Goal: Task Accomplishment & Management: Use online tool/utility

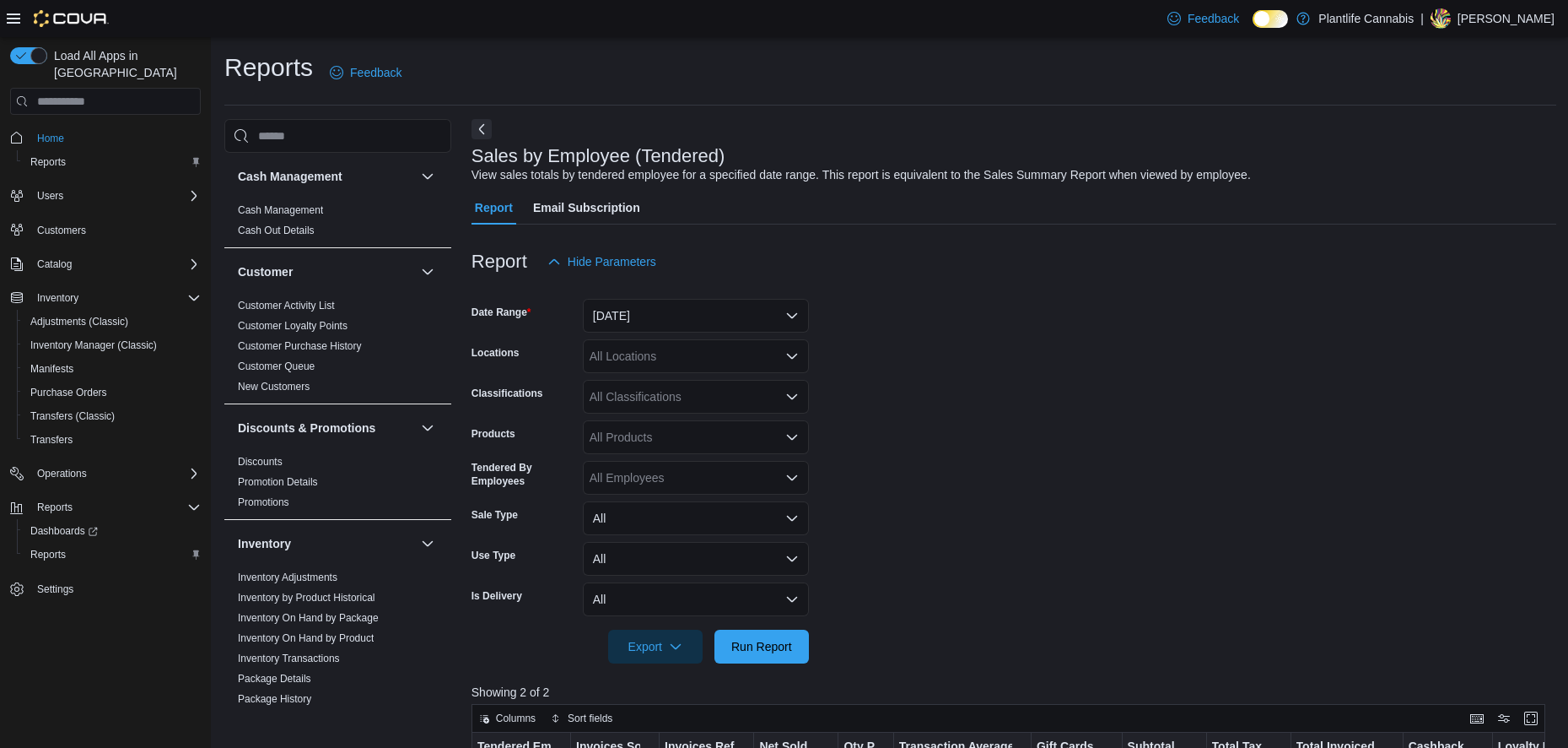
scroll to position [338, 0]
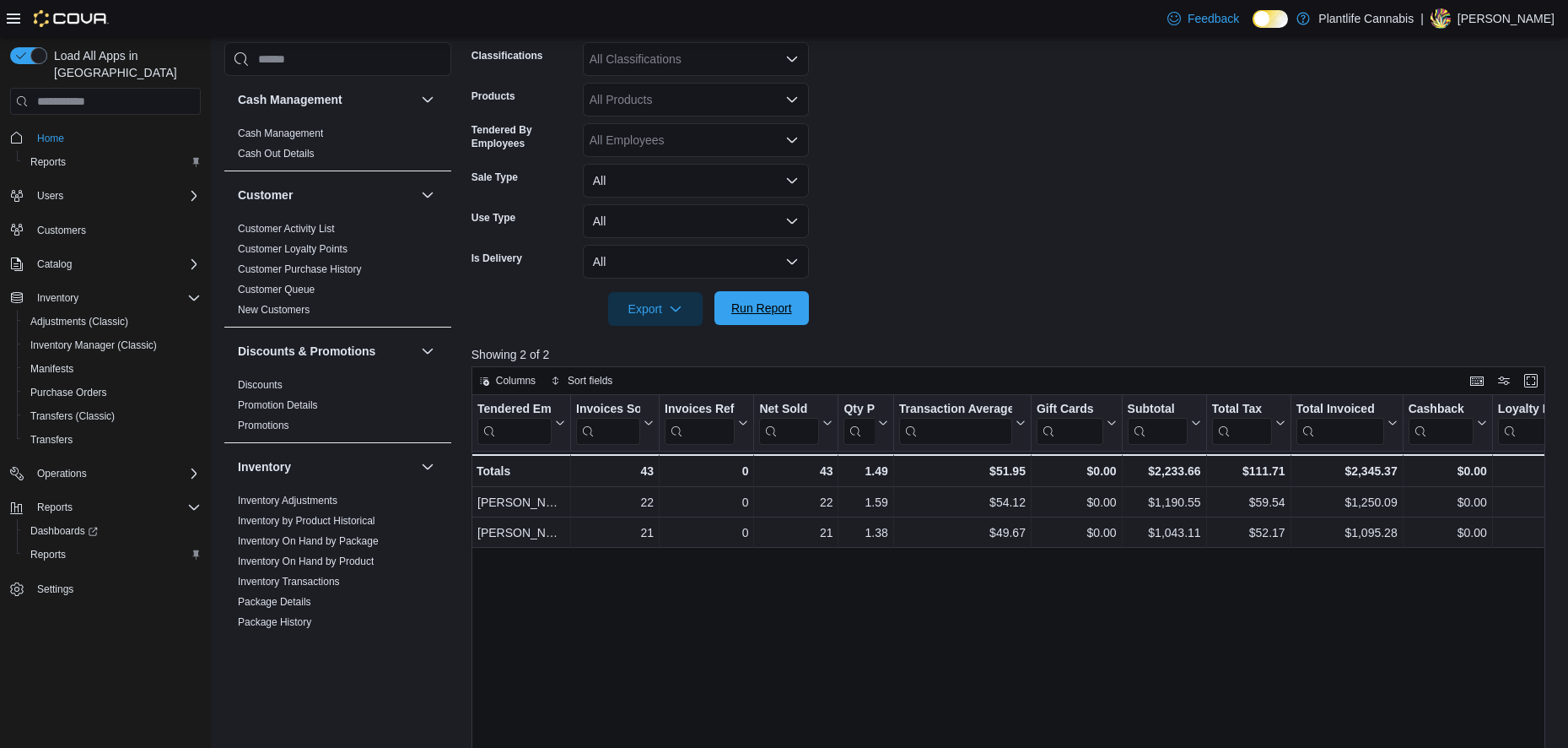
click at [764, 306] on span "Run Report" at bounding box center [762, 308] width 61 height 17
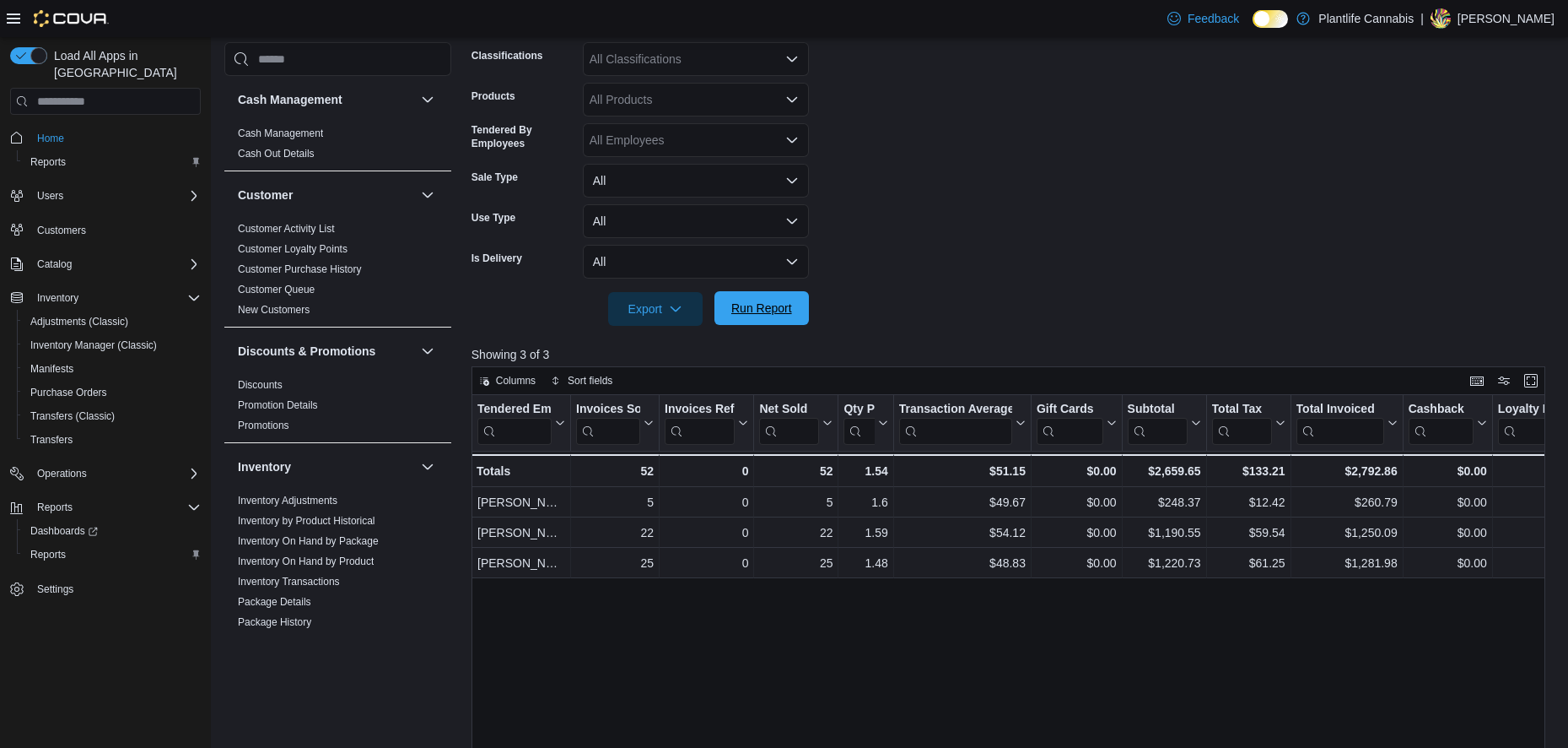
click at [785, 313] on span "Run Report" at bounding box center [762, 308] width 61 height 17
click at [739, 316] on span "Run Report" at bounding box center [762, 308] width 61 height 17
click at [108, 333] on button "Inventory Manager (Classic)" at bounding box center [112, 345] width 191 height 24
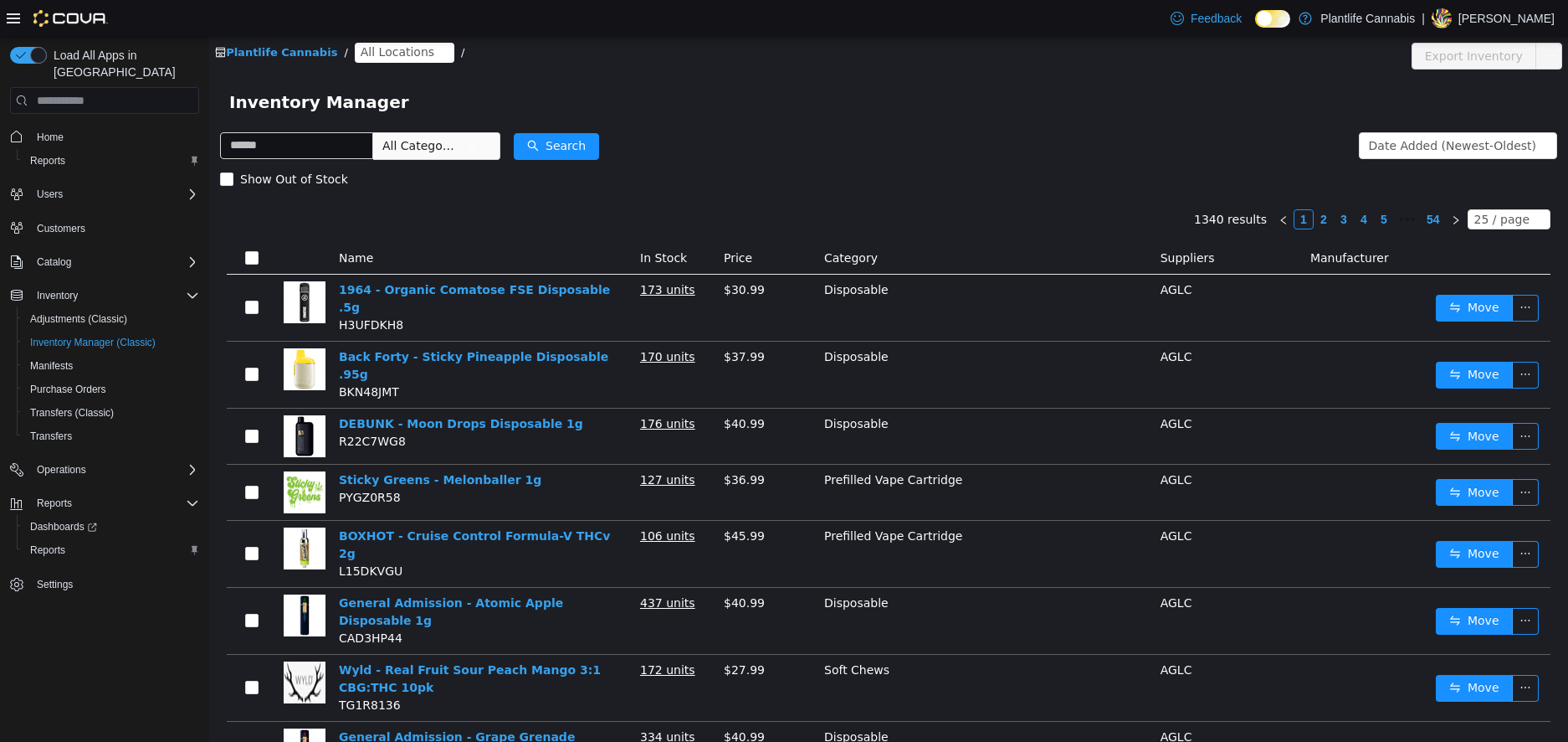
drag, startPoint x: 378, startPoint y: 51, endPoint x: 654, endPoint y: 40, distance: 276.2
click at [378, 51] on span "All Locations" at bounding box center [398, 52] width 74 height 19
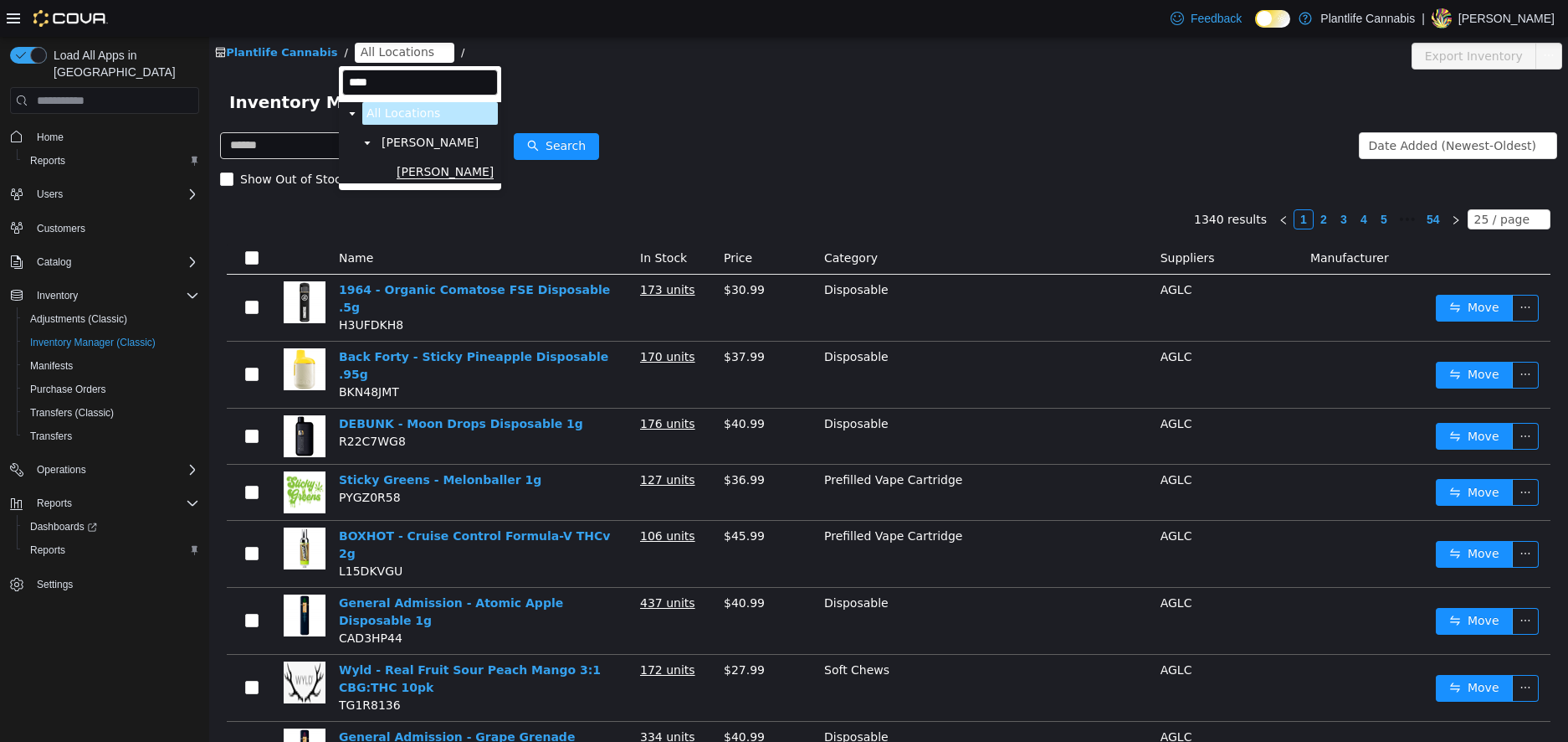
type input "****"
click at [424, 175] on span "[PERSON_NAME]" at bounding box center [445, 172] width 97 height 14
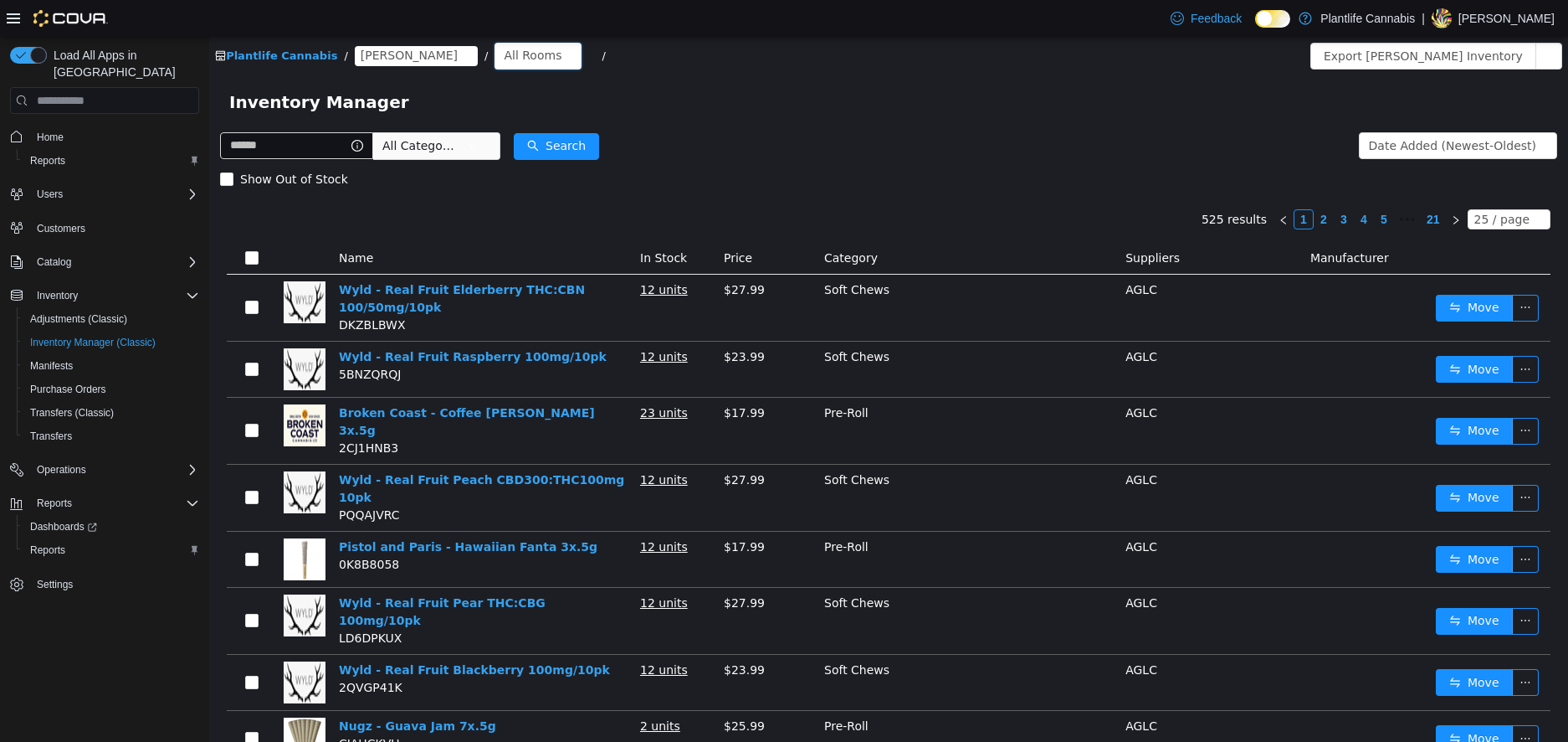
click at [495, 43] on div "All Rooms" at bounding box center [538, 56] width 87 height 26
click at [497, 161] on li "Jail" at bounding box center [491, 170] width 100 height 26
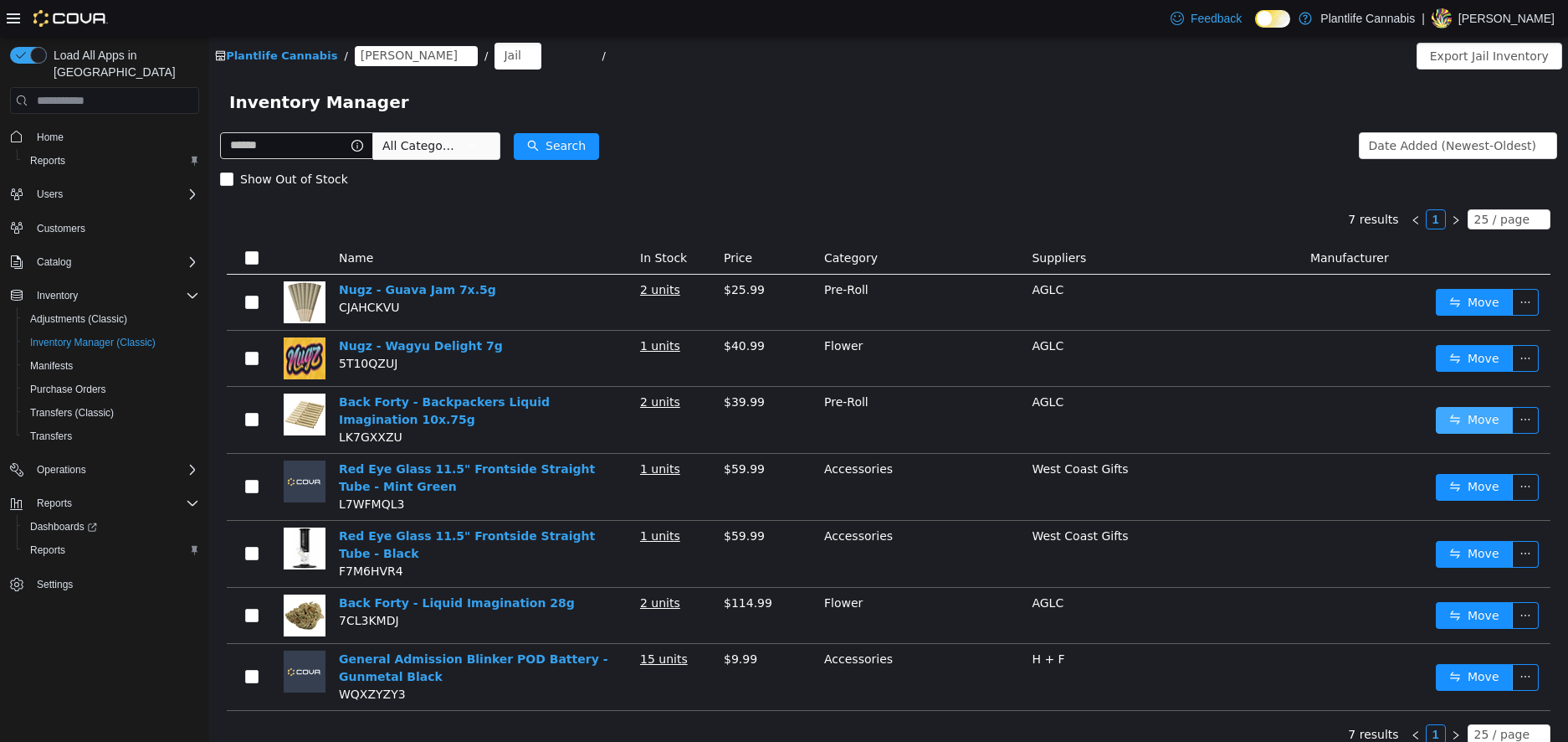
click at [1472, 409] on button "Move" at bounding box center [1474, 419] width 77 height 26
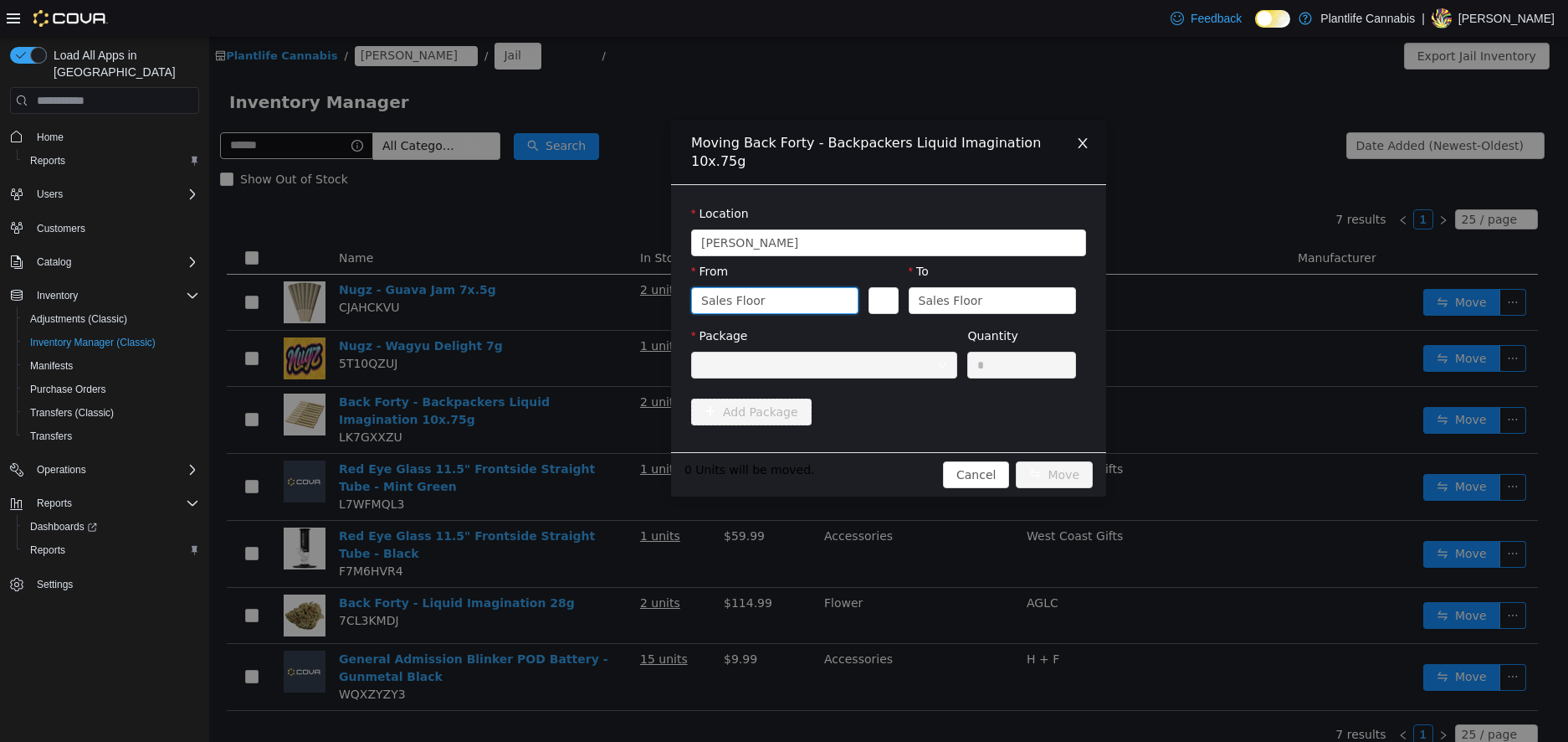
click at [740, 288] on div "Sales Floor" at bounding box center [734, 300] width 64 height 25
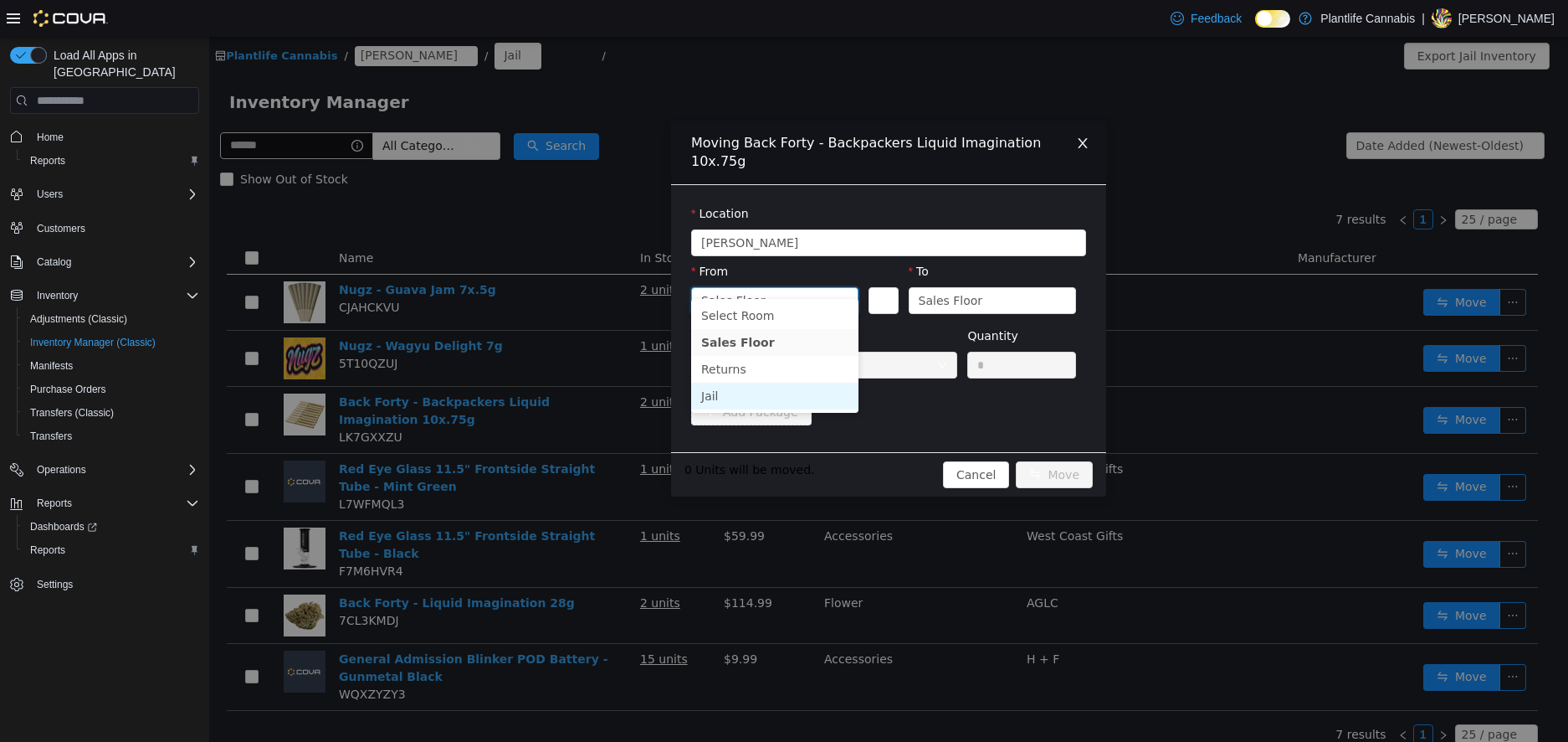
click at [767, 386] on li "Jail" at bounding box center [775, 395] width 168 height 26
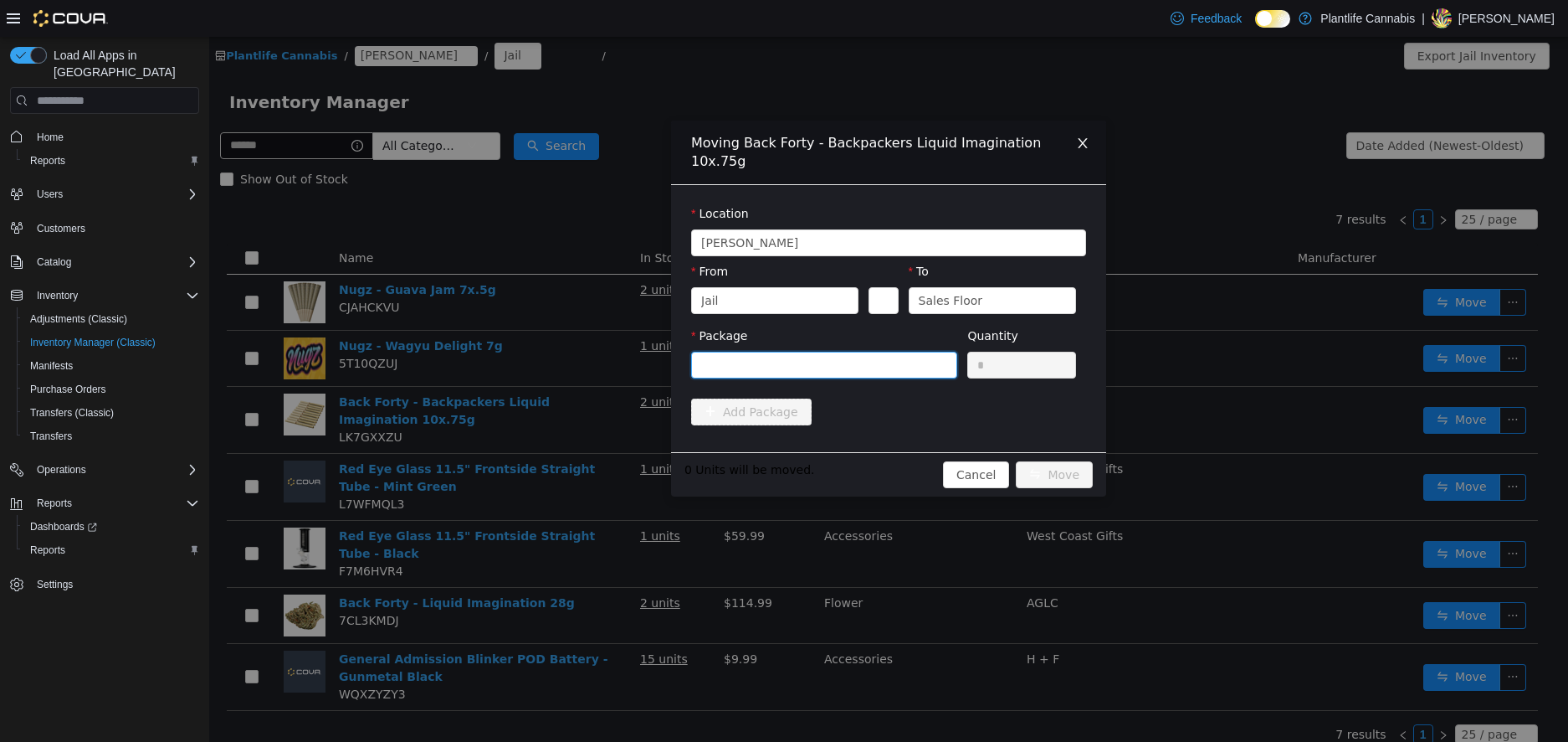
click at [842, 353] on div at bounding box center [819, 366] width 235 height 25
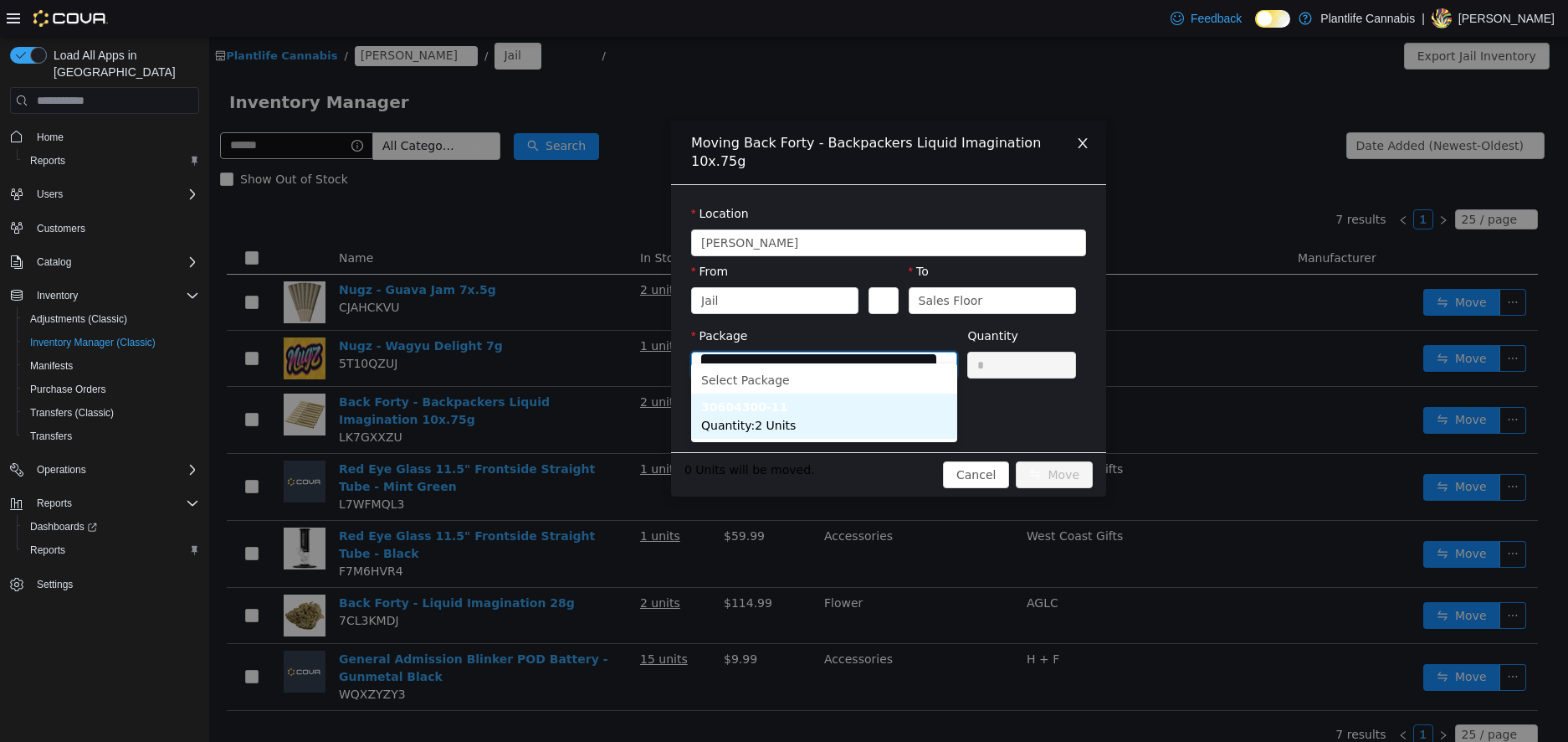
click at [822, 414] on li "30604300-11 Quantity : 2 Units" at bounding box center [823, 416] width 266 height 45
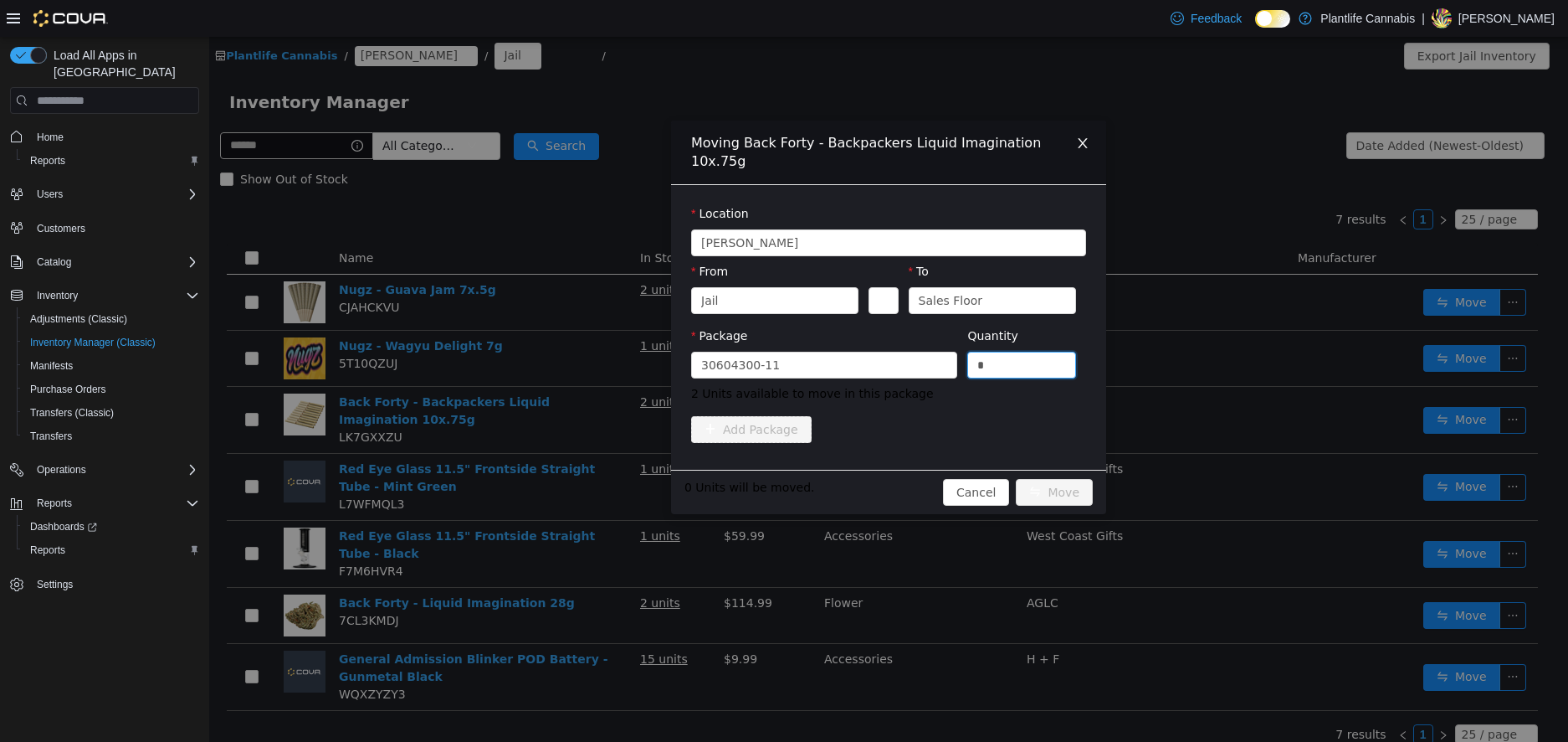
drag, startPoint x: 1025, startPoint y: 351, endPoint x: 902, endPoint y: 323, distance: 126.1
click at [902, 329] on span "Package 30604300-11 Quantity * 2 Units available to move in this package" at bounding box center [888, 366] width 395 height 74
type input "*"
click at [1016, 479] on button "Move" at bounding box center [1054, 491] width 77 height 26
